Goal: Check status: Check status

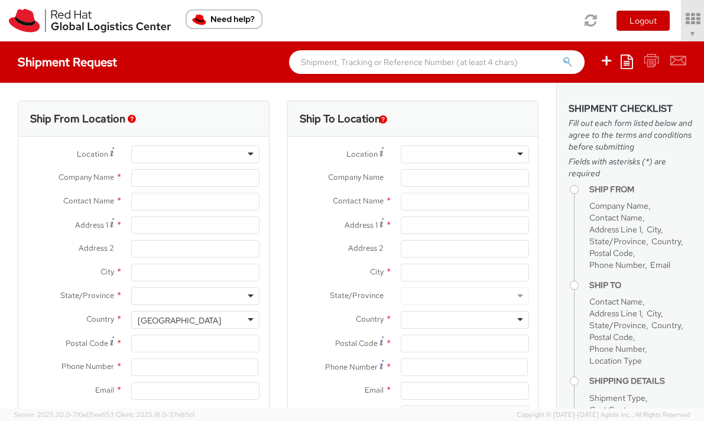
select select "901"
select select
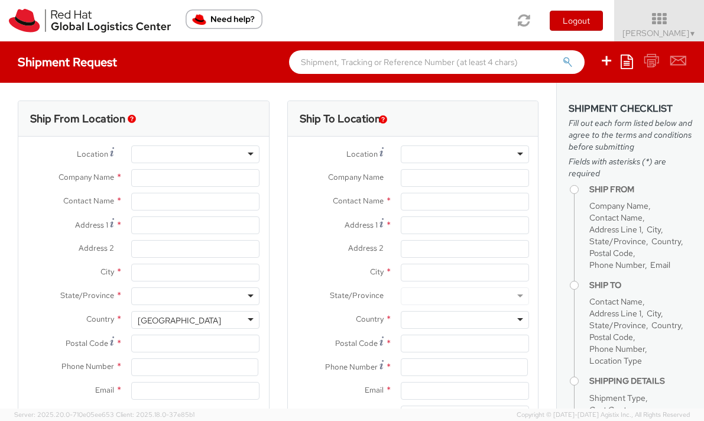
type input "Red Hat, Inc."
type input "[PERSON_NAME]"
type input "100 East Davie Street"
type input "RALEIGH"
type input "27601"
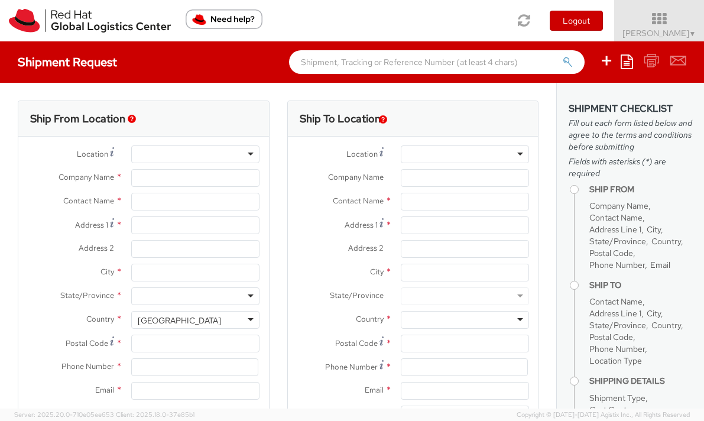
type input "919-754-4950"
type input "solee@redhat.com"
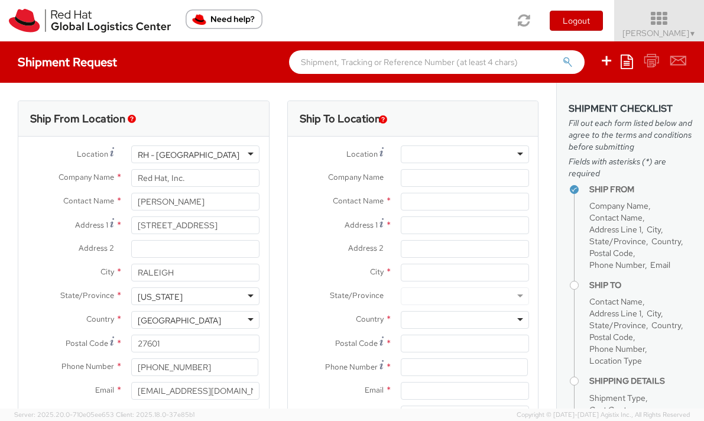
click at [641, 27] on link "Soojung Mansberger ▼" at bounding box center [659, 20] width 90 height 41
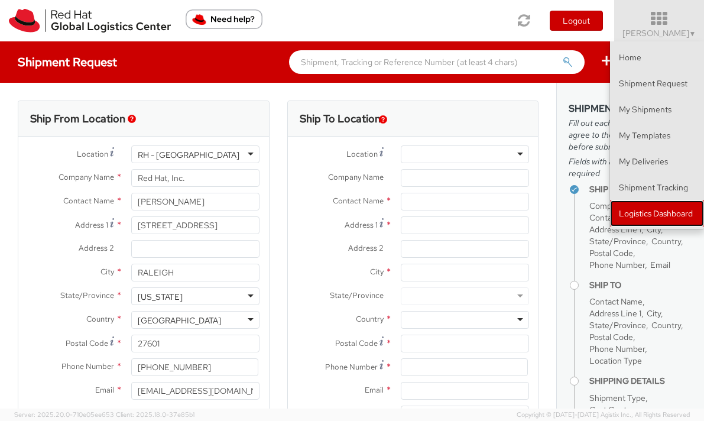
click at [645, 213] on link "Logistics Dashboard" at bounding box center [657, 213] width 94 height 26
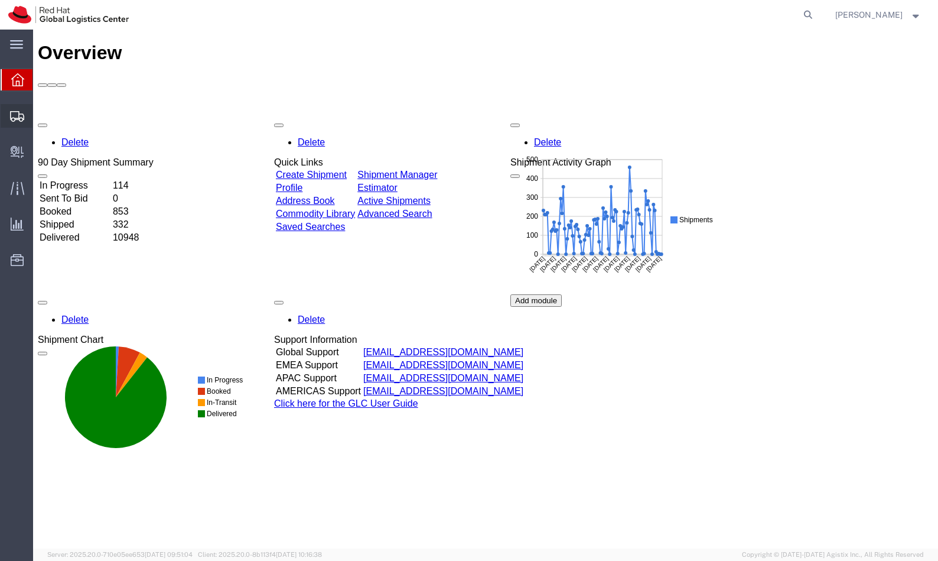
click at [0, 0] on span "Shipment Manager" at bounding box center [0, 0] width 0 height 0
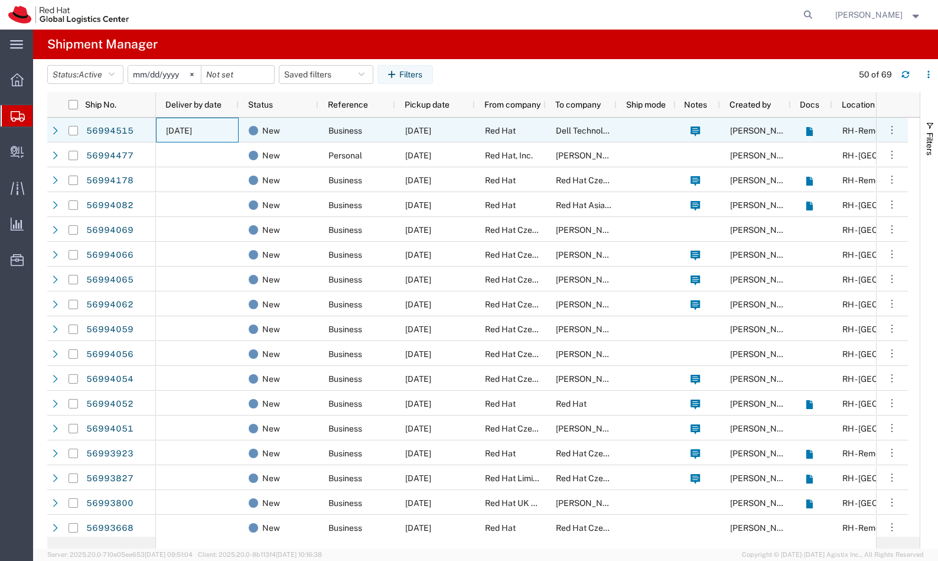
click at [192, 134] on span "10/06/2025" at bounding box center [179, 130] width 26 height 9
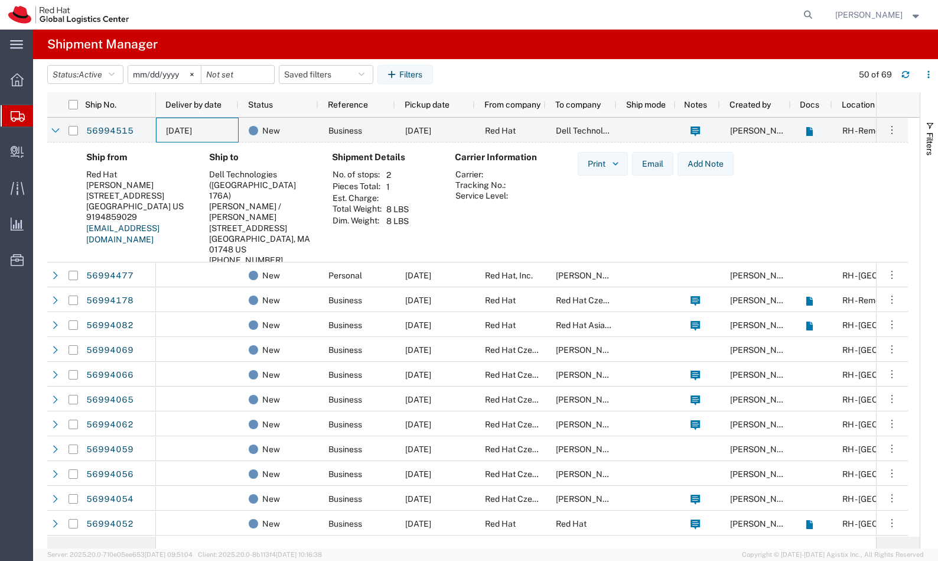
scroll to position [220, 0]
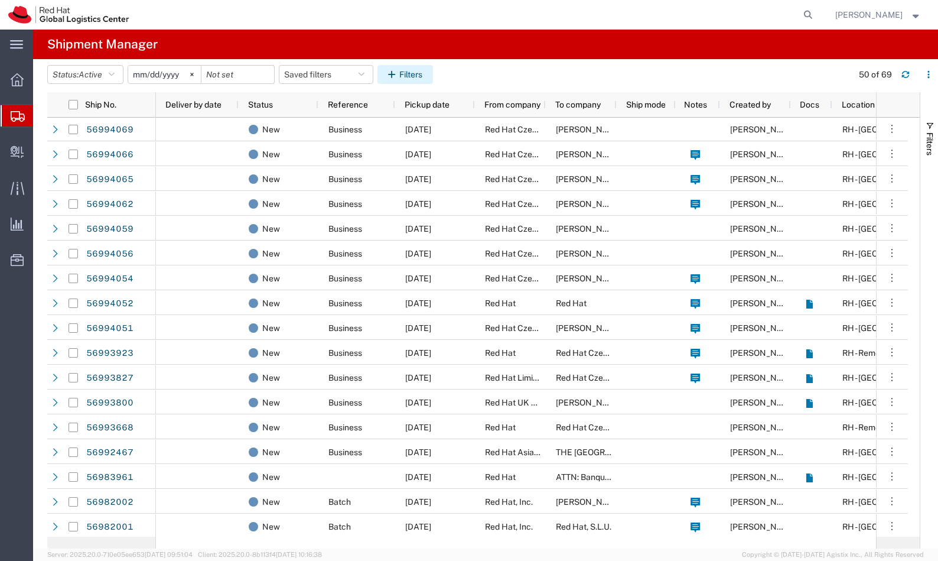
click at [424, 74] on button "Filters" at bounding box center [406, 74] width 56 height 19
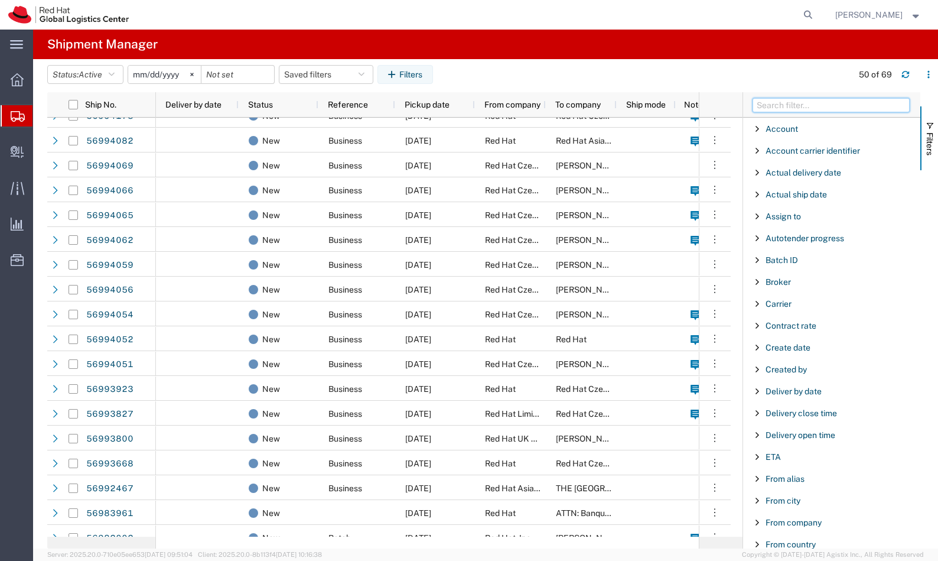
click at [834, 109] on input "Filter Columns Input" at bounding box center [831, 105] width 157 height 14
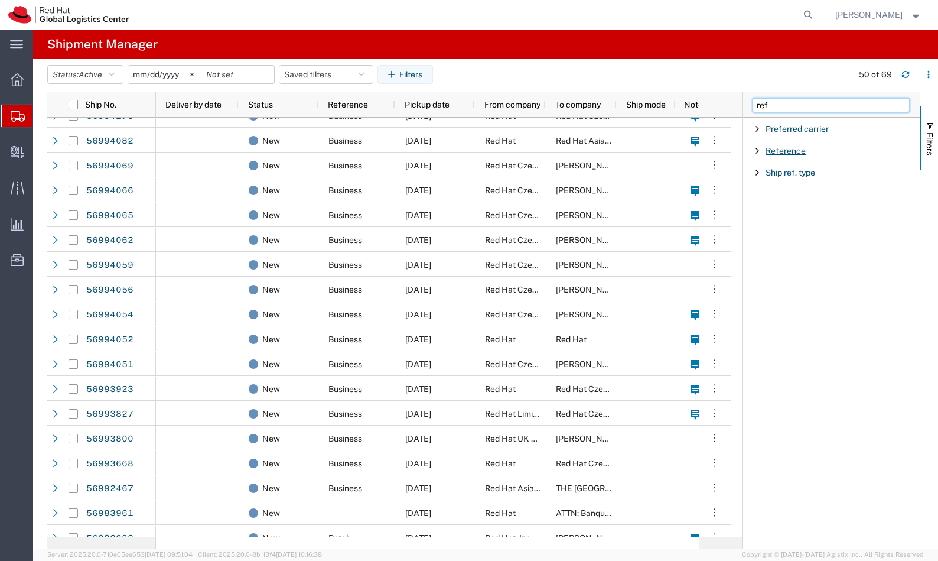
type input "ref"
click at [793, 149] on span "Reference" at bounding box center [786, 150] width 40 height 9
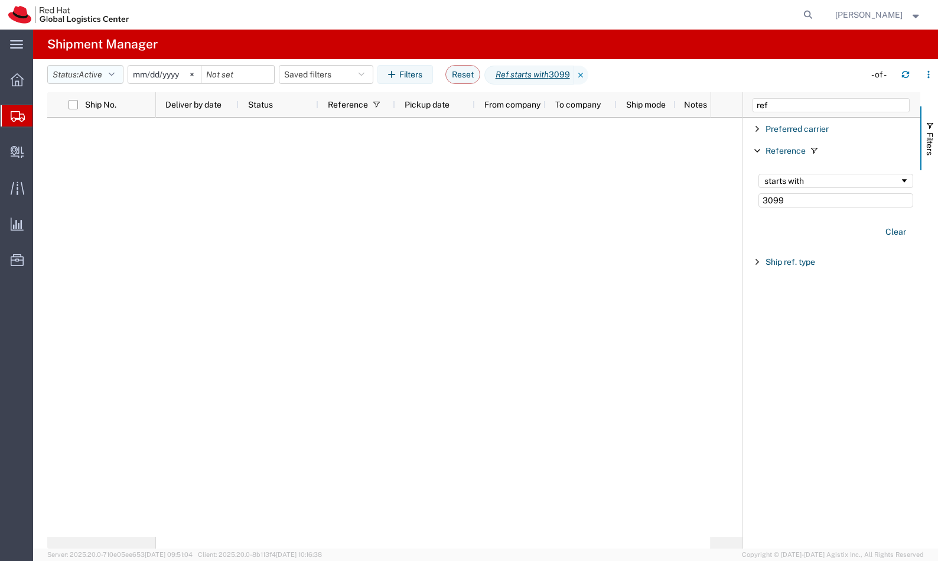
type input "3099"
click at [99, 76] on span "Active" at bounding box center [91, 74] width 24 height 9
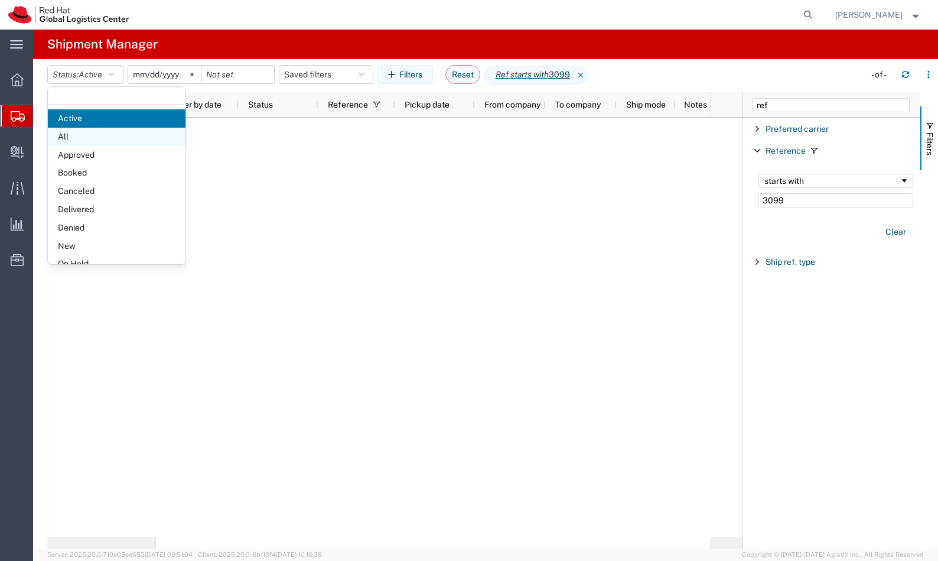
click at [100, 141] on span "All" at bounding box center [117, 137] width 138 height 18
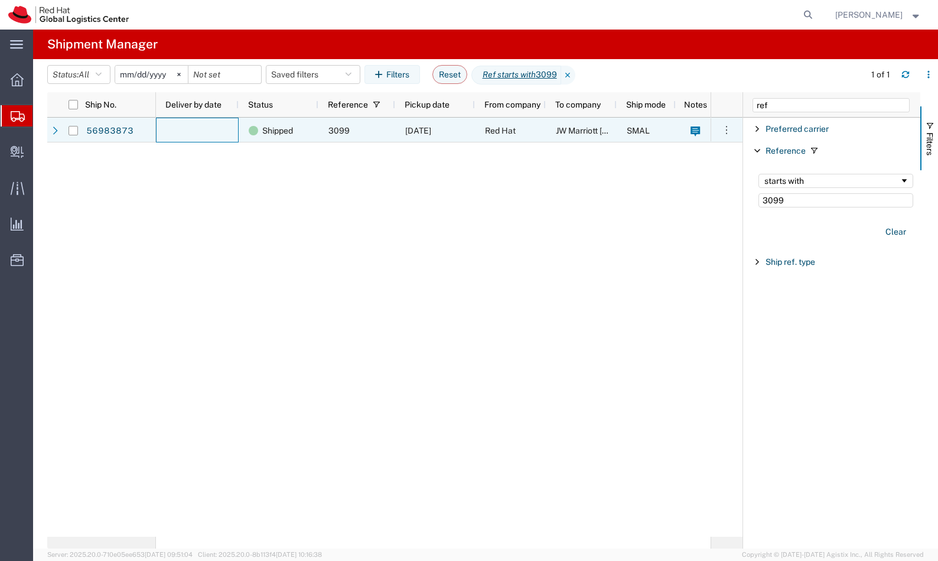
click at [217, 135] on div at bounding box center [197, 130] width 83 height 25
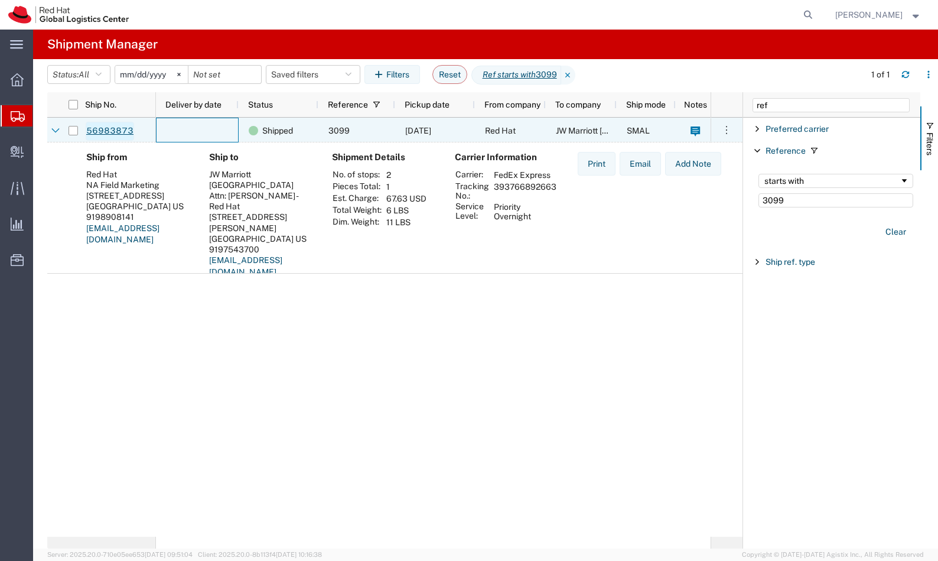
click at [123, 126] on link "56983873" at bounding box center [110, 131] width 48 height 19
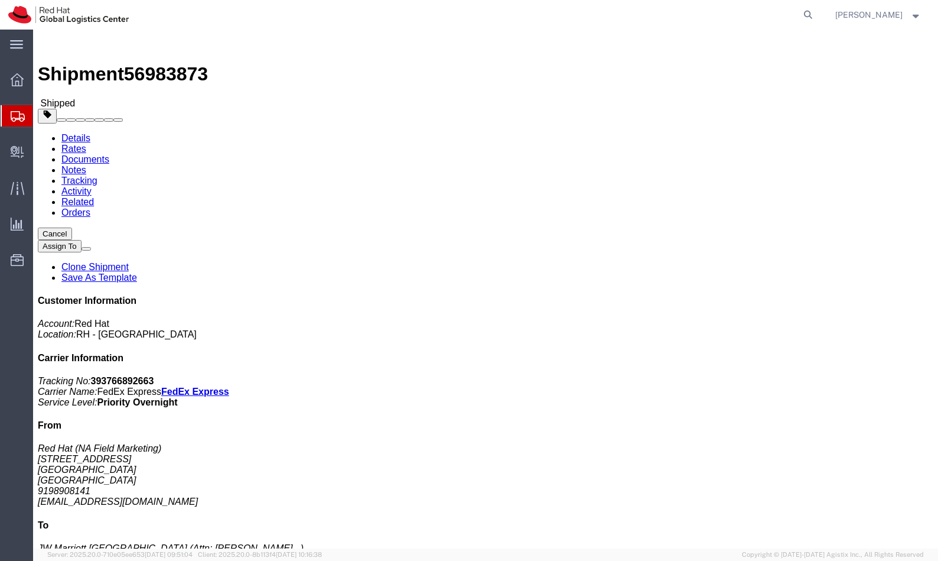
click link "Rates"
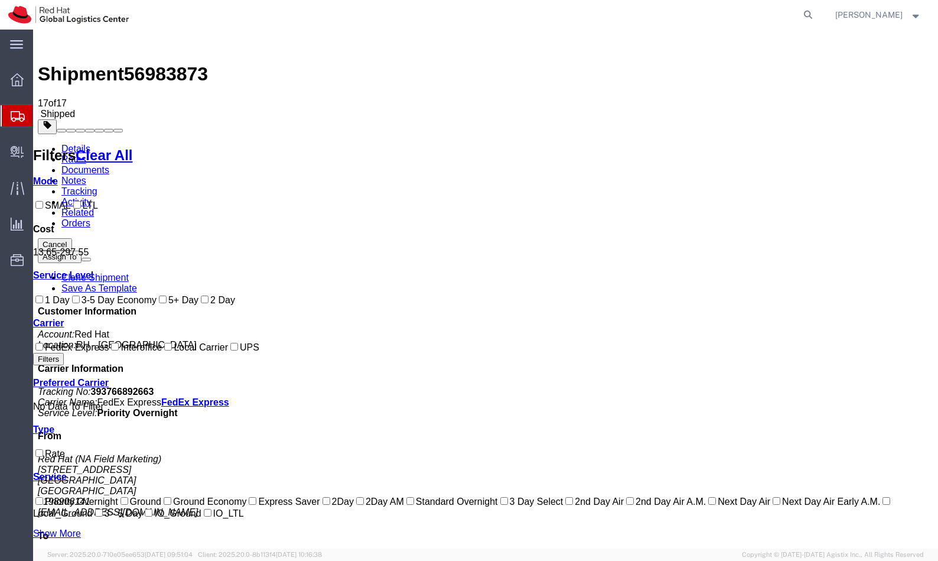
click at [109, 165] on link "Documents" at bounding box center [85, 170] width 48 height 10
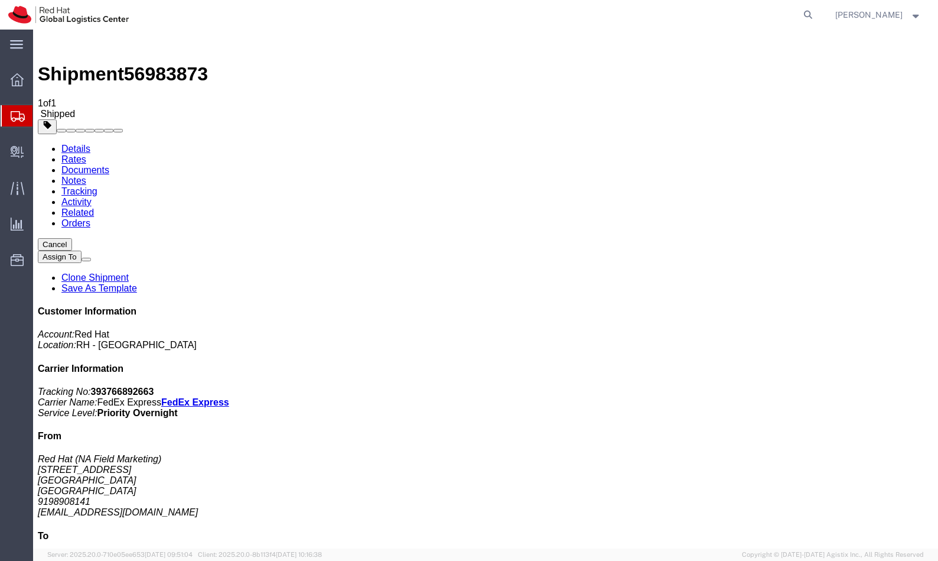
click at [154, 386] on b "393766892663" at bounding box center [122, 391] width 63 height 10
copy b "393766892663"
click at [740, 306] on div "Customer Information Account: Red Hat Location: RH - [GEOGRAPHIC_DATA] Carrier …" at bounding box center [486, 511] width 896 height 411
click at [86, 175] on link "Notes" at bounding box center [73, 180] width 25 height 10
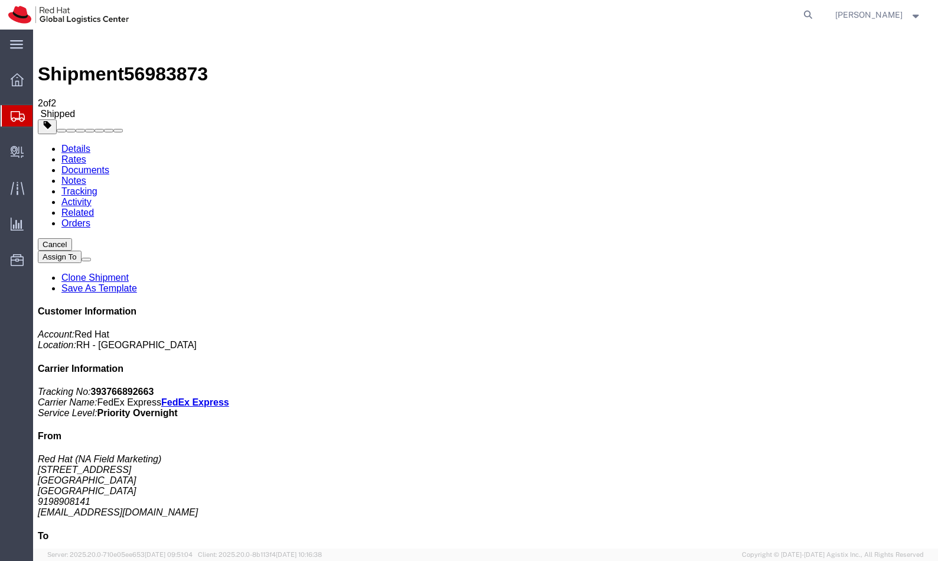
click at [97, 186] on link "Tracking" at bounding box center [79, 191] width 36 height 10
